Goal: Navigation & Orientation: Find specific page/section

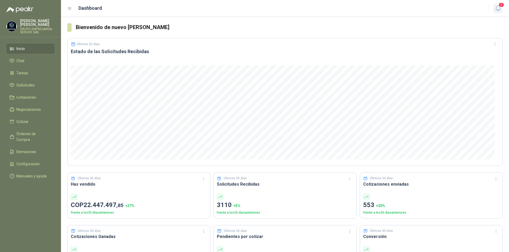
click at [496, 10] on icon "button" at bounding box center [497, 8] width 5 height 5
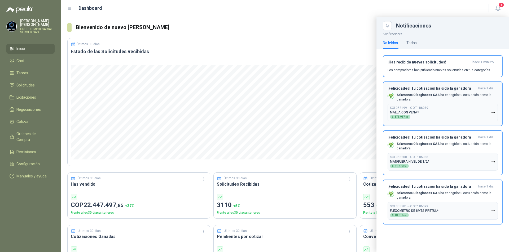
click at [493, 112] on icon "button" at bounding box center [493, 113] width 5 height 5
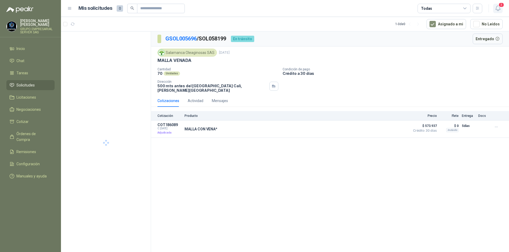
click at [500, 8] on icon "button" at bounding box center [497, 8] width 7 height 7
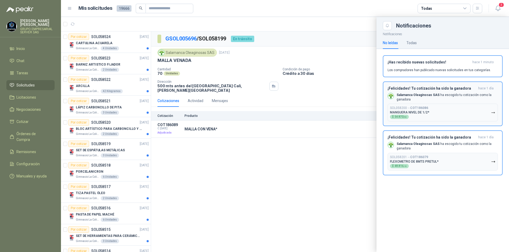
click at [494, 114] on icon "button" at bounding box center [493, 113] width 5 height 5
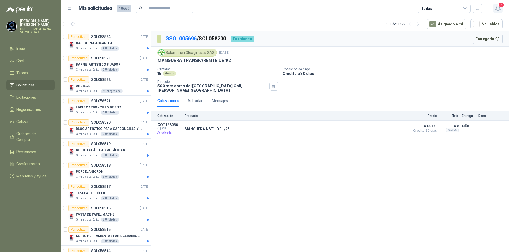
click at [496, 8] on icon "button" at bounding box center [497, 8] width 7 height 7
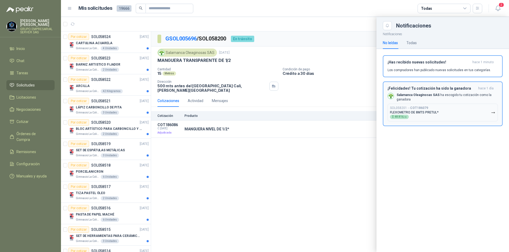
click at [495, 113] on button "SOL058201 → COT186079 FLEXOMETRO DE 8MTS PRETUL* $ 48.816 ,18" at bounding box center [442, 113] width 110 height 18
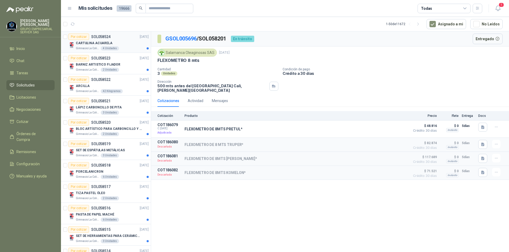
click at [98, 41] on p "CARTULINA ACUARELA" at bounding box center [94, 43] width 37 height 5
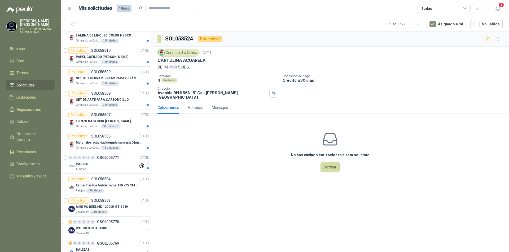
scroll to position [291, 0]
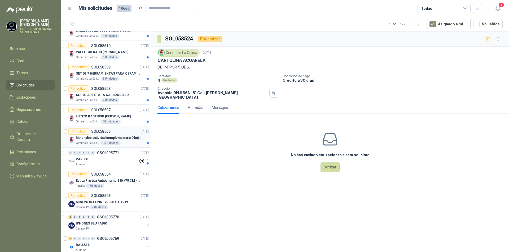
click at [92, 139] on p "Materiales actividad complementaria Dibujo pintura y moldeado" at bounding box center [109, 138] width 66 height 5
click at [96, 98] on div "SET DE ARTE PARA CARBONCILLO" at bounding box center [112, 95] width 73 height 6
click at [95, 74] on p "SET DE 7 HERRAMIENTAS PARA CERÁMICA, [PERSON_NAME]" at bounding box center [109, 73] width 66 height 5
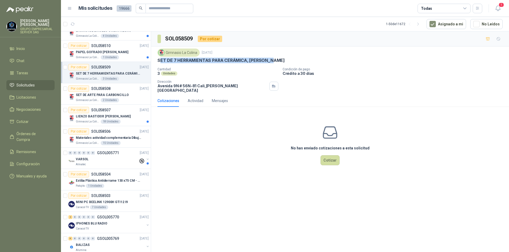
drag, startPoint x: 159, startPoint y: 60, endPoint x: 290, endPoint y: 60, distance: 130.8
click at [290, 60] on div "SET DE 7 HERRAMIENTAS PARA CERÁMICA, [PERSON_NAME]" at bounding box center [329, 61] width 345 height 6
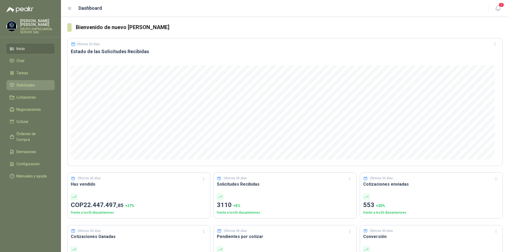
click at [30, 84] on span "Solicitudes" at bounding box center [25, 85] width 18 height 6
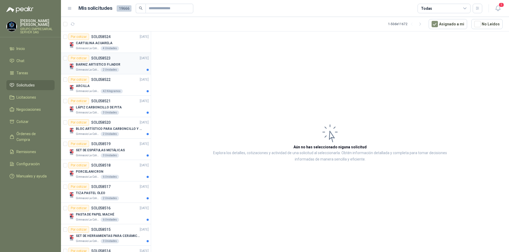
click at [91, 62] on p "BARNIZ ARTISTICO FIJADOR" at bounding box center [98, 64] width 44 height 5
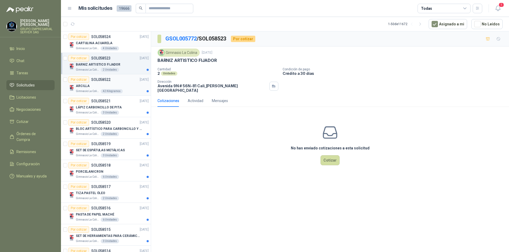
click at [90, 88] on div "ARCILLA" at bounding box center [112, 86] width 73 height 6
click at [96, 106] on p "LÁPIZ CARBONCILLO DE PITA" at bounding box center [99, 107] width 46 height 5
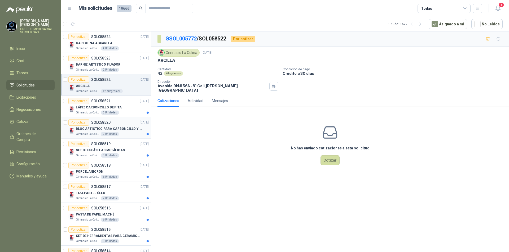
click at [95, 130] on p "BLOC ARTÍSTICO PARA CARBONCILLO Y PASTEL" at bounding box center [109, 129] width 66 height 5
click at [96, 150] on p "SET DE ESPÁTULAS METÁLICAS" at bounding box center [100, 150] width 49 height 5
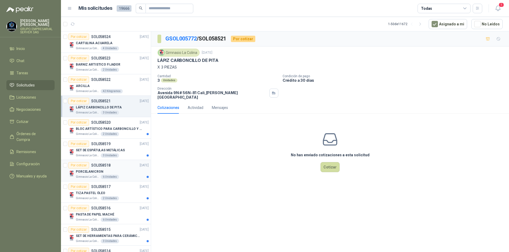
click at [98, 171] on p "PORCELANICRON" at bounding box center [89, 172] width 27 height 5
